Goal: Information Seeking & Learning: Learn about a topic

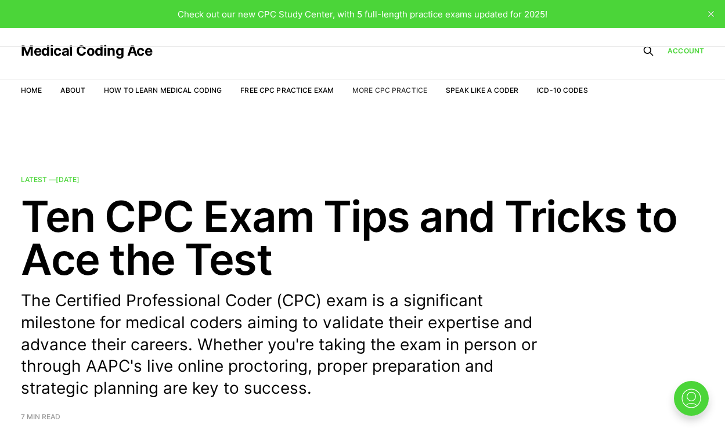
click at [404, 93] on link "More CPC Practice" at bounding box center [389, 90] width 75 height 9
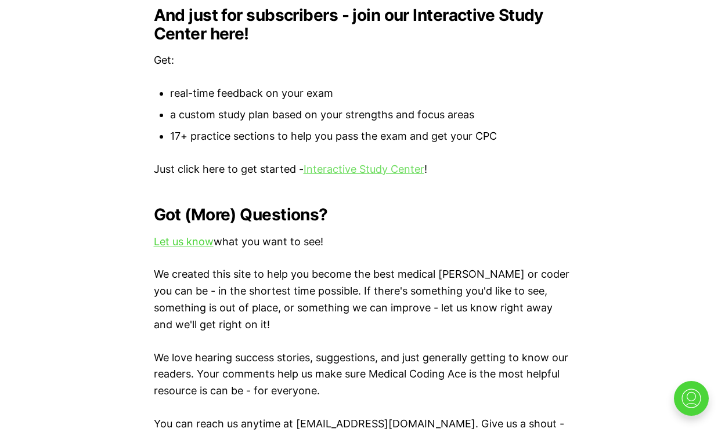
scroll to position [1300, 0]
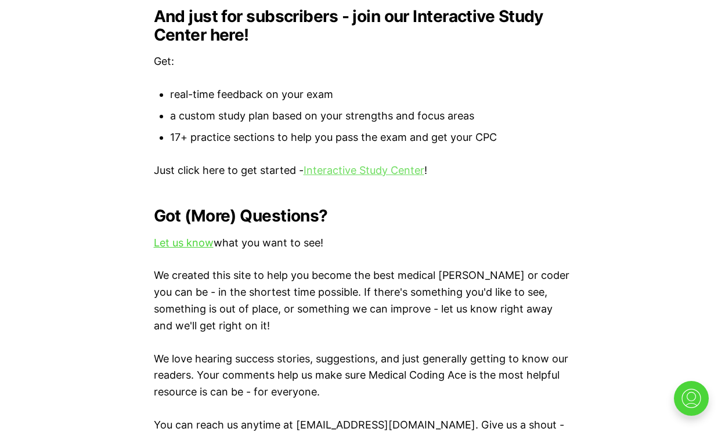
click at [351, 164] on link "Interactive Study Center" at bounding box center [363, 170] width 121 height 12
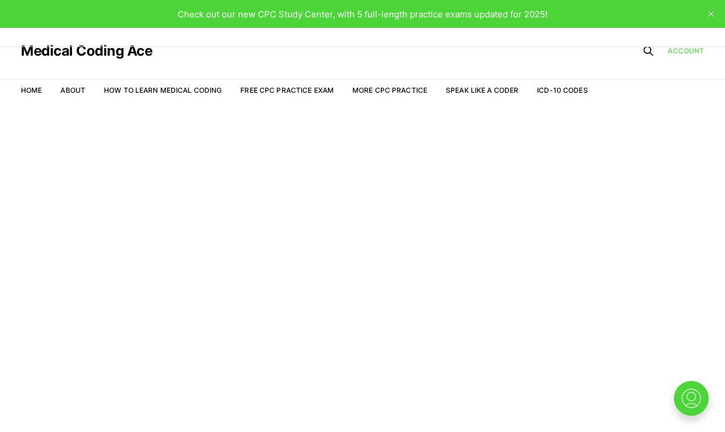
click at [679, 49] on link "Account" at bounding box center [685, 51] width 37 height 10
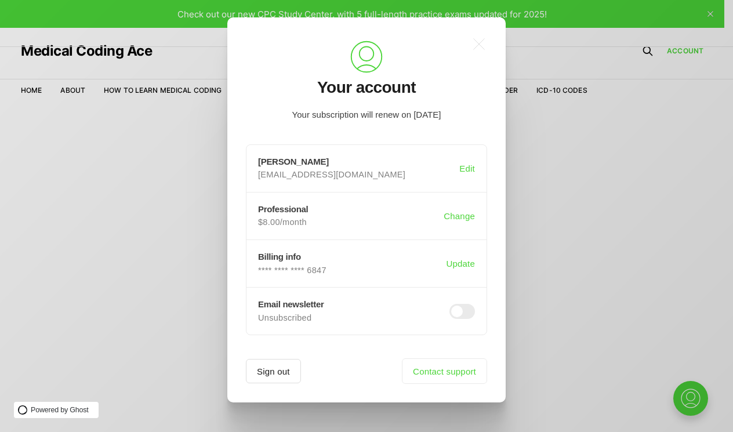
click at [270, 378] on button "Sign out" at bounding box center [273, 371] width 55 height 24
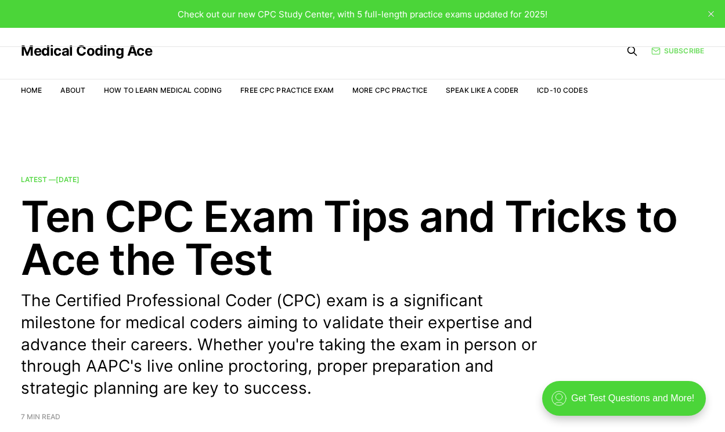
click at [681, 51] on link "Subscribe" at bounding box center [677, 50] width 53 height 11
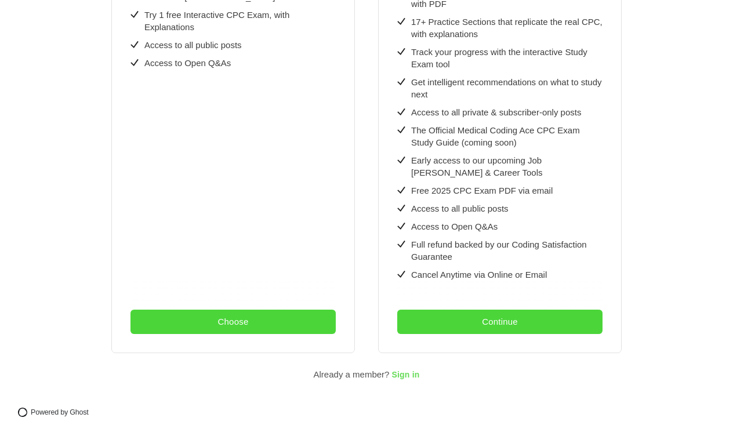
scroll to position [393, 0]
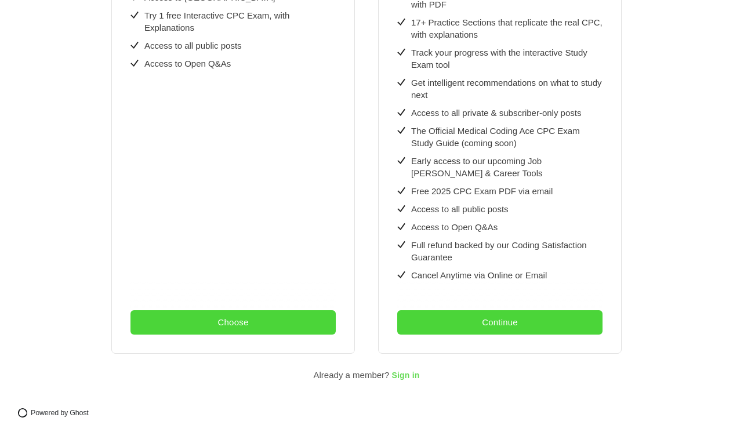
click at [407, 372] on span "Sign in" at bounding box center [406, 375] width 28 height 9
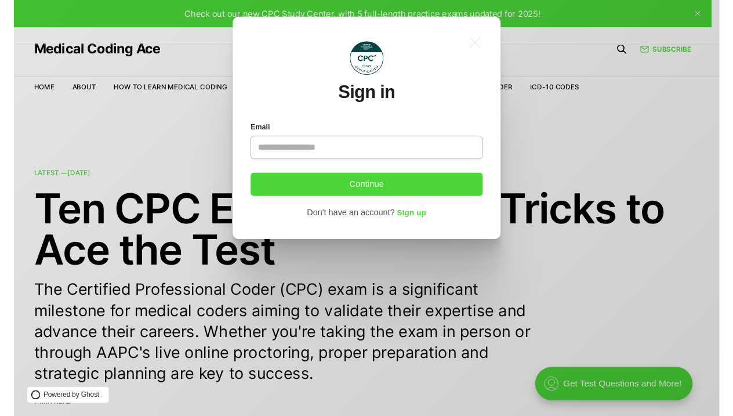
scroll to position [0, 0]
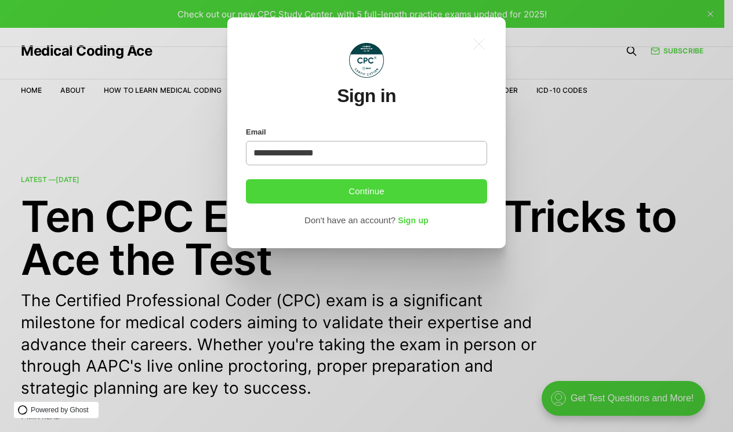
type input "**********"
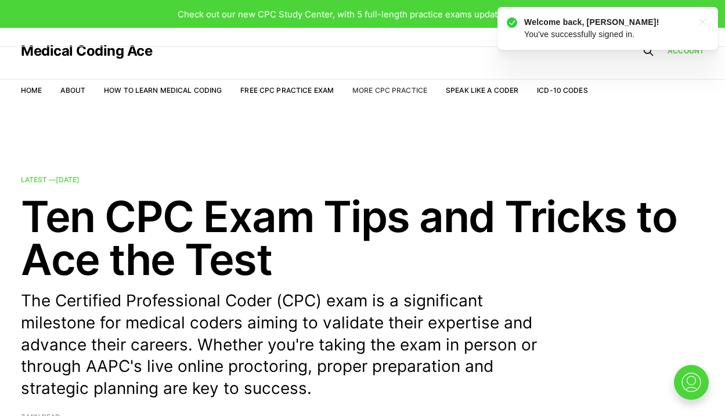
click at [378, 88] on link "More CPC Practice" at bounding box center [389, 90] width 75 height 9
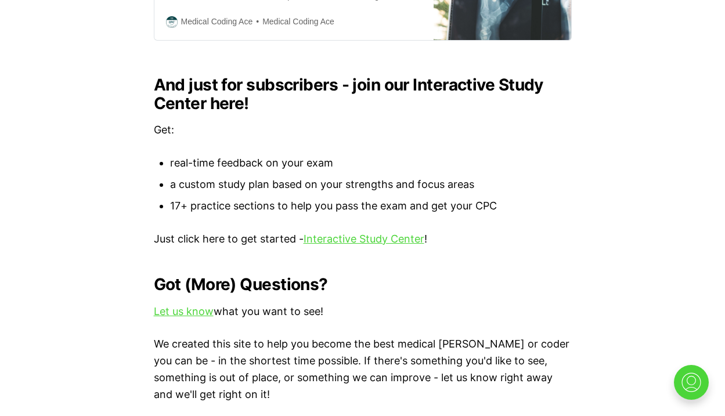
scroll to position [1233, 0]
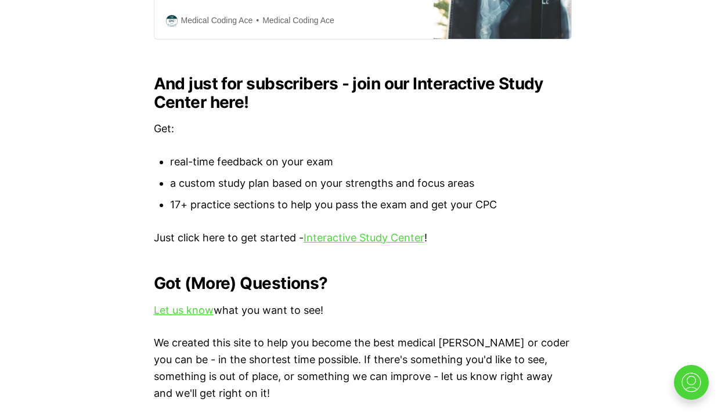
click at [359, 230] on p "Just click here to get started - Interactive Study Center !" at bounding box center [363, 238] width 418 height 17
click at [359, 237] on link "Interactive Study Center" at bounding box center [363, 238] width 121 height 12
